Goal: Navigation & Orientation: Understand site structure

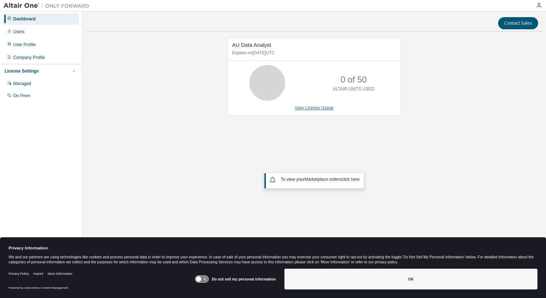
click at [300, 108] on link "View License Usage" at bounding box center [314, 107] width 39 height 5
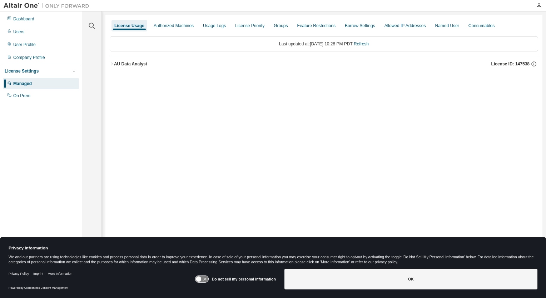
click at [25, 82] on div "Managed" at bounding box center [22, 84] width 19 height 6
click at [161, 28] on div "Authorized Machines" at bounding box center [174, 26] width 40 height 6
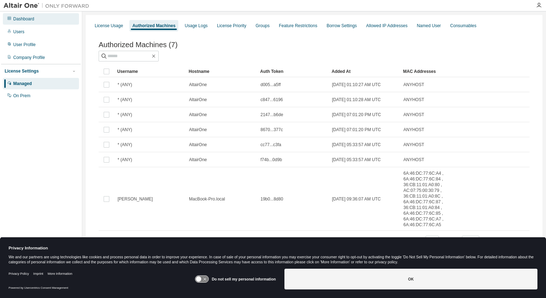
click at [25, 20] on div "Dashboard" at bounding box center [23, 19] width 21 height 6
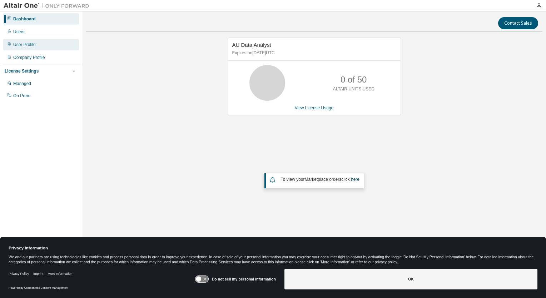
click at [30, 42] on div "User Profile" at bounding box center [24, 45] width 23 height 6
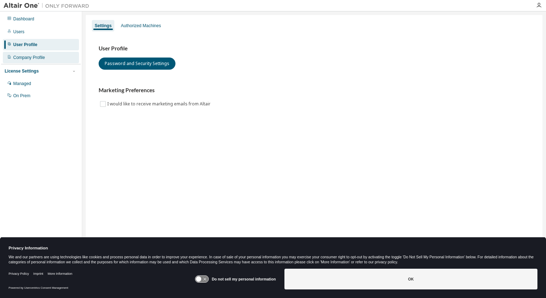
click at [35, 59] on div "Company Profile" at bounding box center [29, 58] width 32 height 6
